Goal: Task Accomplishment & Management: Complete application form

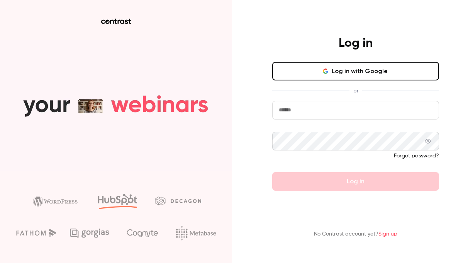
click at [304, 70] on button "Log in with Google" at bounding box center [355, 71] width 167 height 19
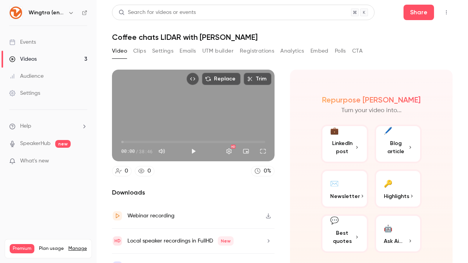
click at [34, 43] on div "Events" at bounding box center [22, 42] width 27 height 8
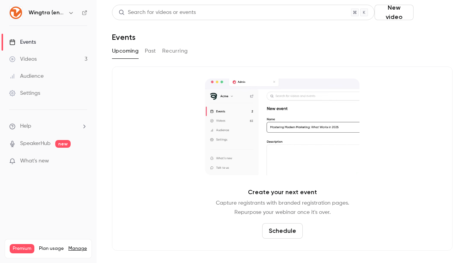
click at [430, 15] on button "Schedule" at bounding box center [435, 12] width 36 height 15
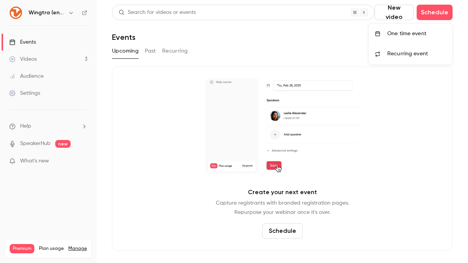
click at [268, 228] on div at bounding box center [234, 131] width 468 height 263
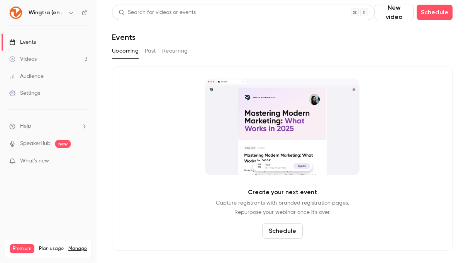
click at [267, 229] on button "Schedule" at bounding box center [282, 230] width 41 height 15
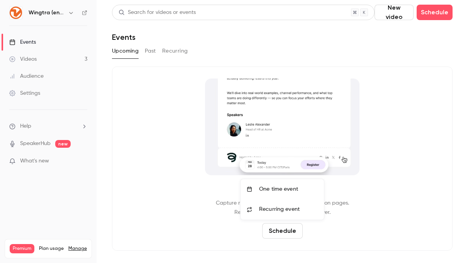
click at [273, 188] on div "One time event" at bounding box center [288, 189] width 59 height 8
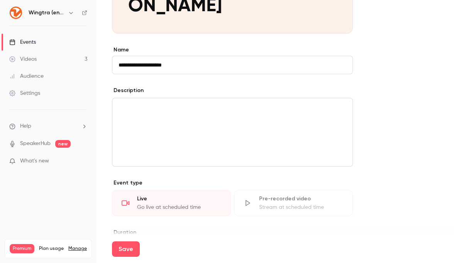
scroll to position [193, 0]
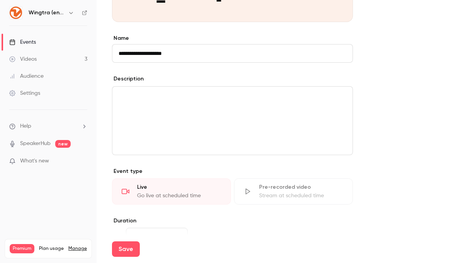
type input "**********"
click at [203, 123] on div "editor" at bounding box center [232, 121] width 240 height 68
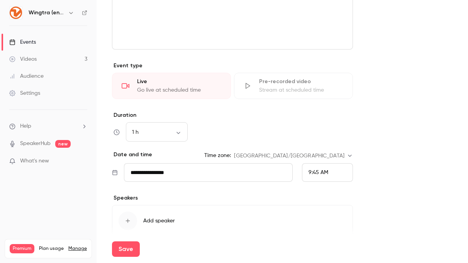
scroll to position [299, 0]
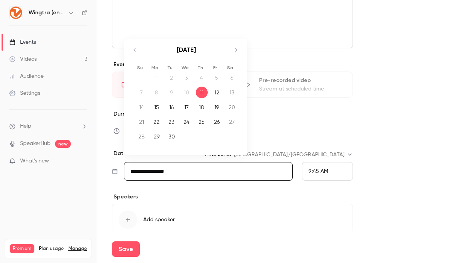
click at [204, 168] on input "**********" at bounding box center [208, 171] width 169 height 19
click at [159, 112] on div "15" at bounding box center [157, 107] width 12 height 12
type input "**********"
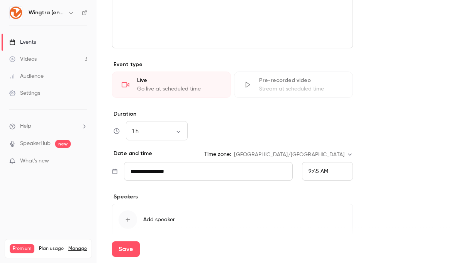
click at [319, 176] on div "9:45 AM" at bounding box center [327, 171] width 51 height 19
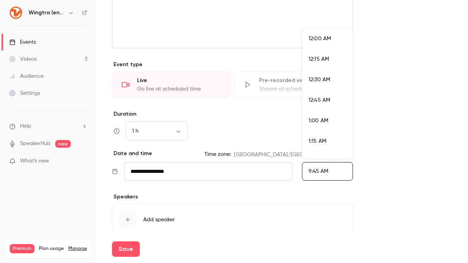
scroll to position [744, 0]
click at [321, 122] on span "3:00 PM" at bounding box center [319, 122] width 20 height 5
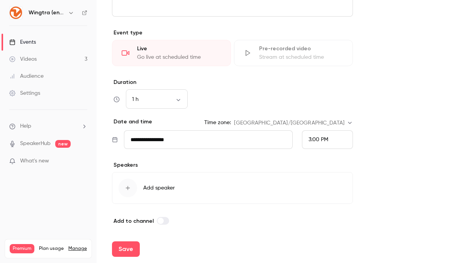
scroll to position [334, 0]
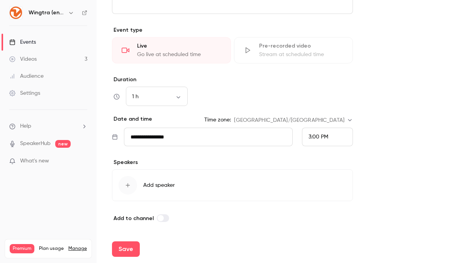
click at [146, 184] on span "Add speaker" at bounding box center [159, 185] width 32 height 8
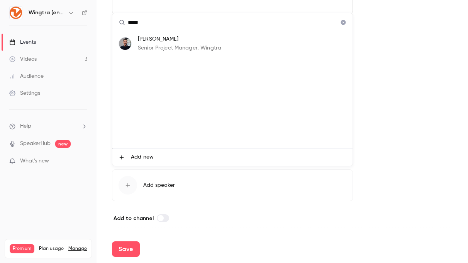
type input "*****"
click at [160, 44] on p "Senior Project Manager, Wingtra" at bounding box center [179, 48] width 83 height 8
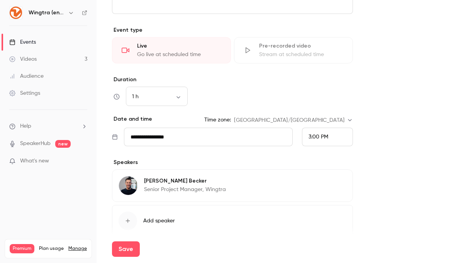
click at [160, 222] on span "Add speaker" at bounding box center [159, 221] width 32 height 8
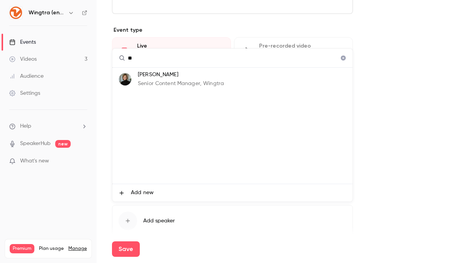
type input "**"
click at [180, 84] on p "Senior Content Manager, Wingtra" at bounding box center [181, 84] width 86 height 8
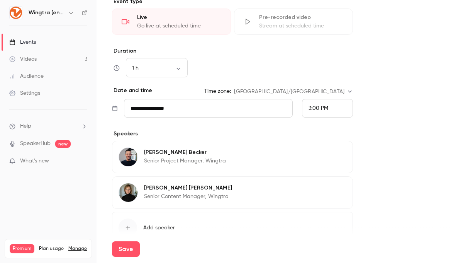
scroll to position [405, 0]
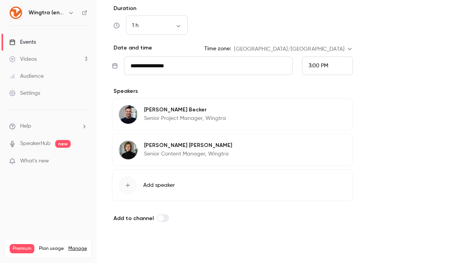
click at [131, 248] on button "Save" at bounding box center [126, 248] width 28 height 15
type input "**********"
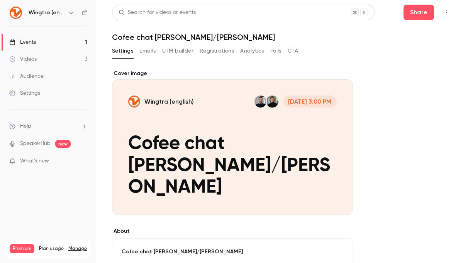
click at [171, 53] on button "UTM builder" at bounding box center [177, 51] width 31 height 12
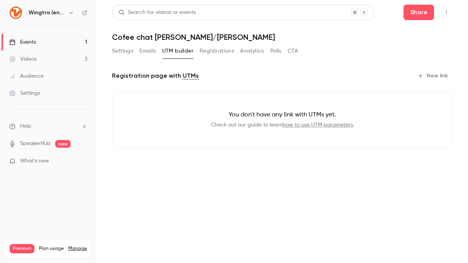
click at [211, 52] on button "Registrations" at bounding box center [217, 51] width 34 height 12
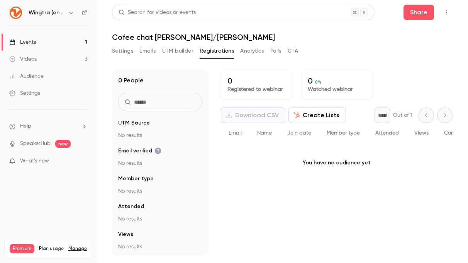
click at [256, 53] on button "Analytics" at bounding box center [252, 51] width 24 height 12
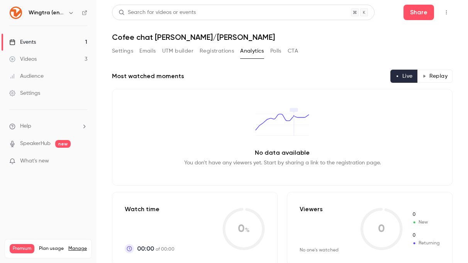
click at [129, 52] on button "Settings" at bounding box center [122, 51] width 21 height 12
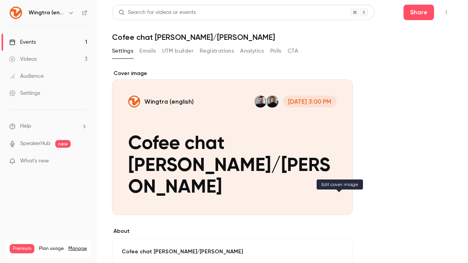
click at [340, 207] on button "Wingtra (english) [DATE] 3:00 PM Cofee chat [PERSON_NAME]/[PERSON_NAME]" at bounding box center [339, 200] width 15 height 15
click at [34, 158] on span "What's new" at bounding box center [34, 161] width 29 height 8
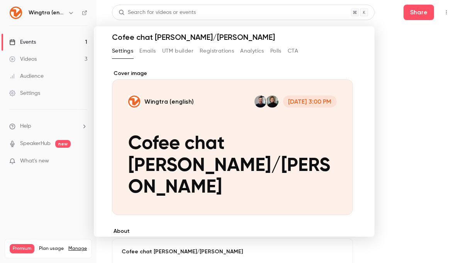
click at [413, 102] on div at bounding box center [234, 131] width 468 height 263
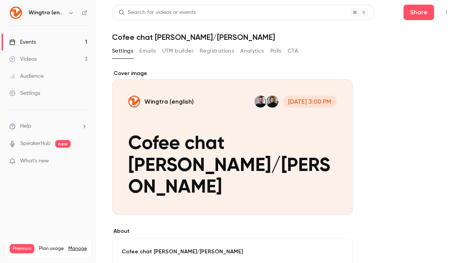
click at [24, 92] on div "Settings" at bounding box center [24, 93] width 31 height 8
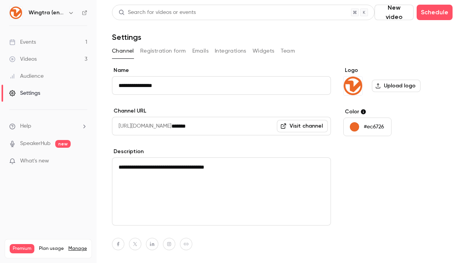
click at [285, 51] on button "Team" at bounding box center [288, 51] width 15 height 12
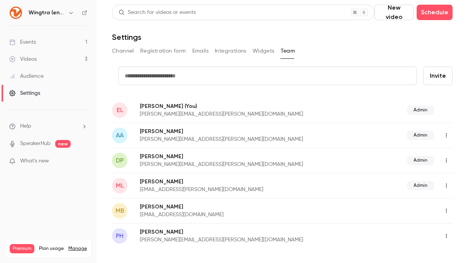
click at [31, 60] on div "Videos" at bounding box center [22, 59] width 27 height 8
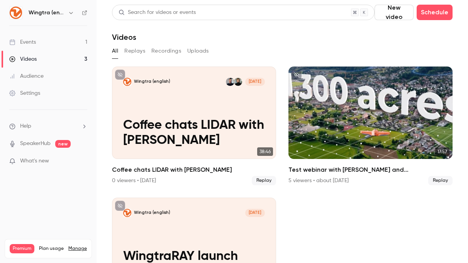
click at [38, 41] on link "Events 1" at bounding box center [48, 42] width 97 height 17
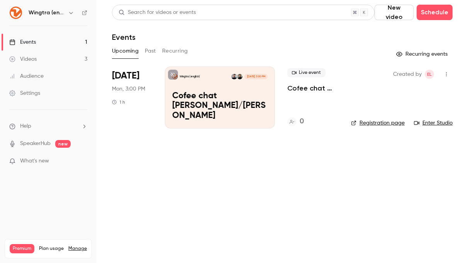
click at [437, 124] on link "Enter Studio" at bounding box center [433, 123] width 39 height 8
